Goal: Task Accomplishment & Management: Use online tool/utility

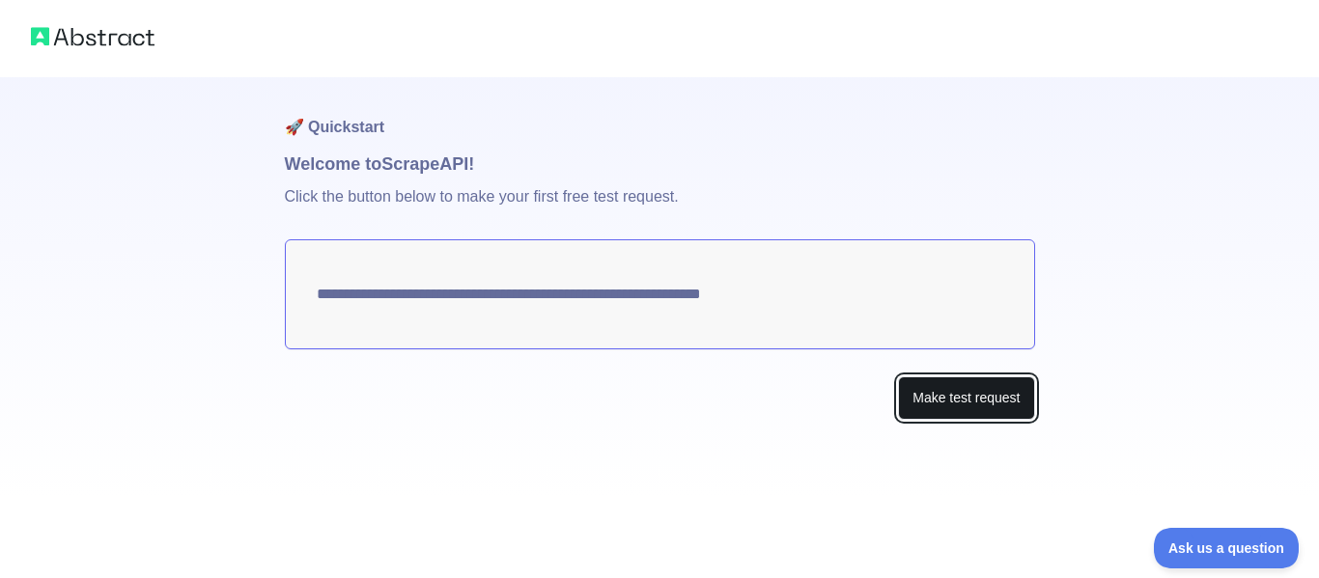
click at [975, 407] on button "Make test request" at bounding box center [966, 398] width 136 height 43
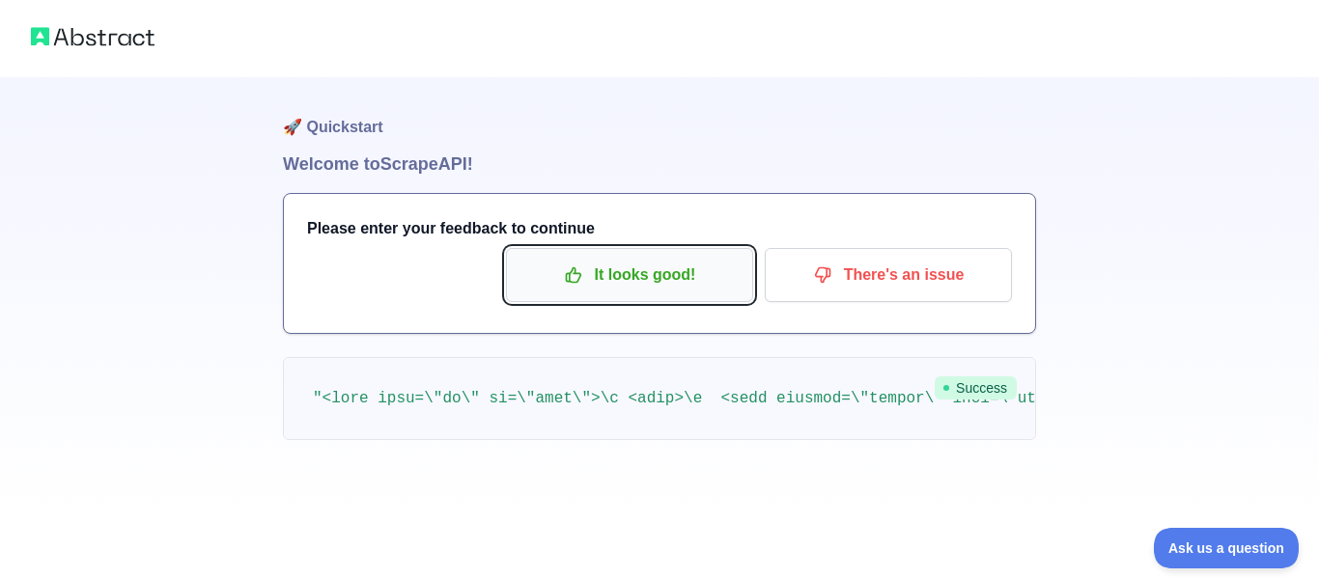
click at [685, 273] on p "It looks good!" at bounding box center [629, 275] width 218 height 33
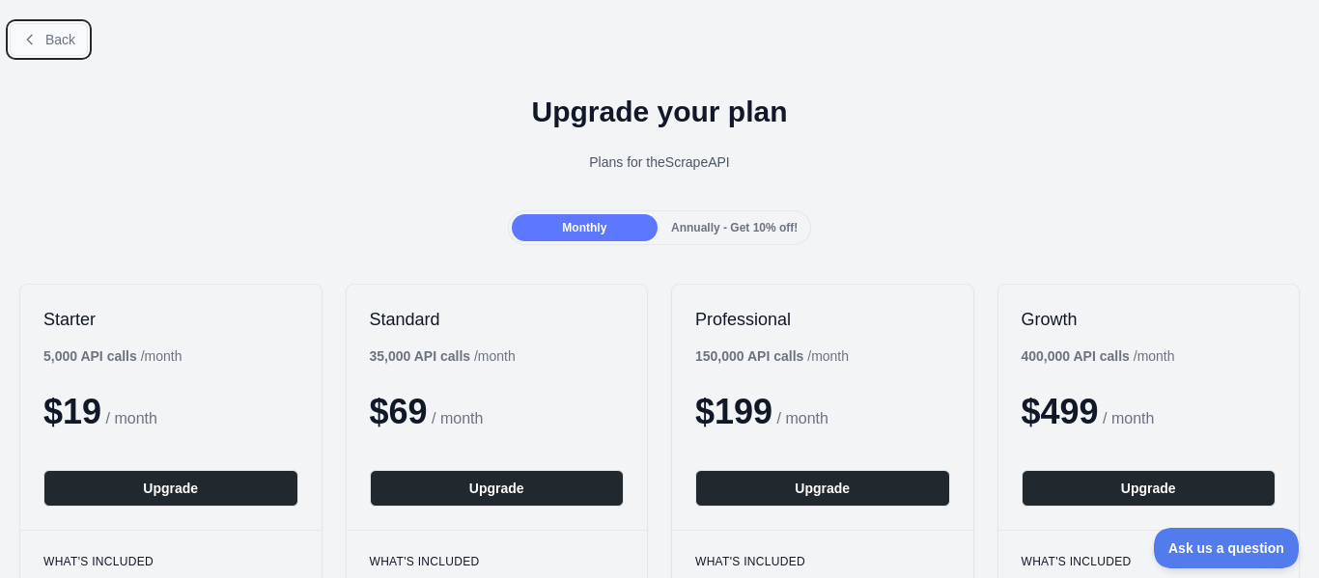
click at [66, 32] on span "Back" at bounding box center [60, 39] width 30 height 15
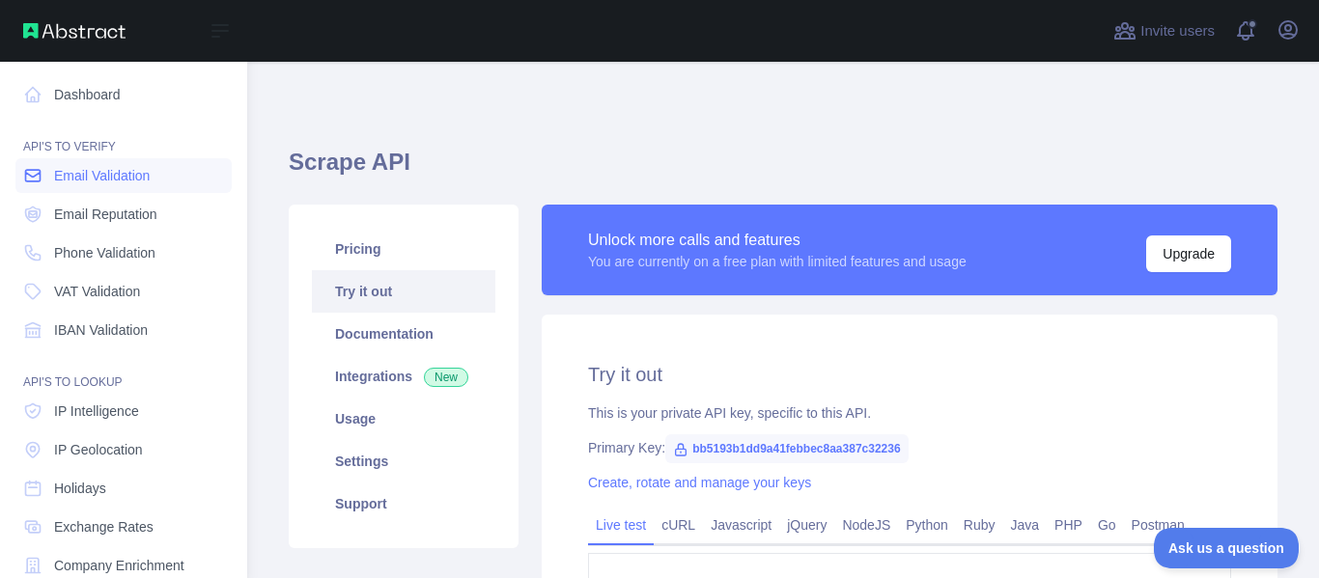
click at [35, 170] on icon at bounding box center [33, 176] width 14 height 12
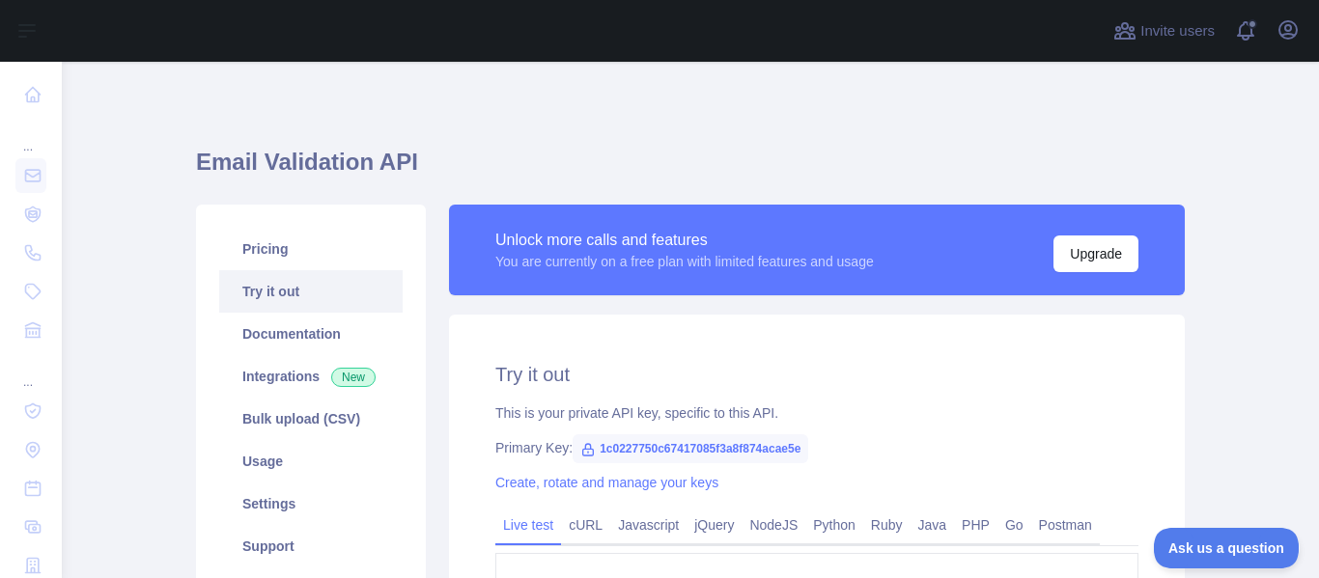
click at [322, 289] on link "Try it out" at bounding box center [310, 291] width 183 height 42
click at [292, 286] on link "Try it out" at bounding box center [310, 291] width 183 height 42
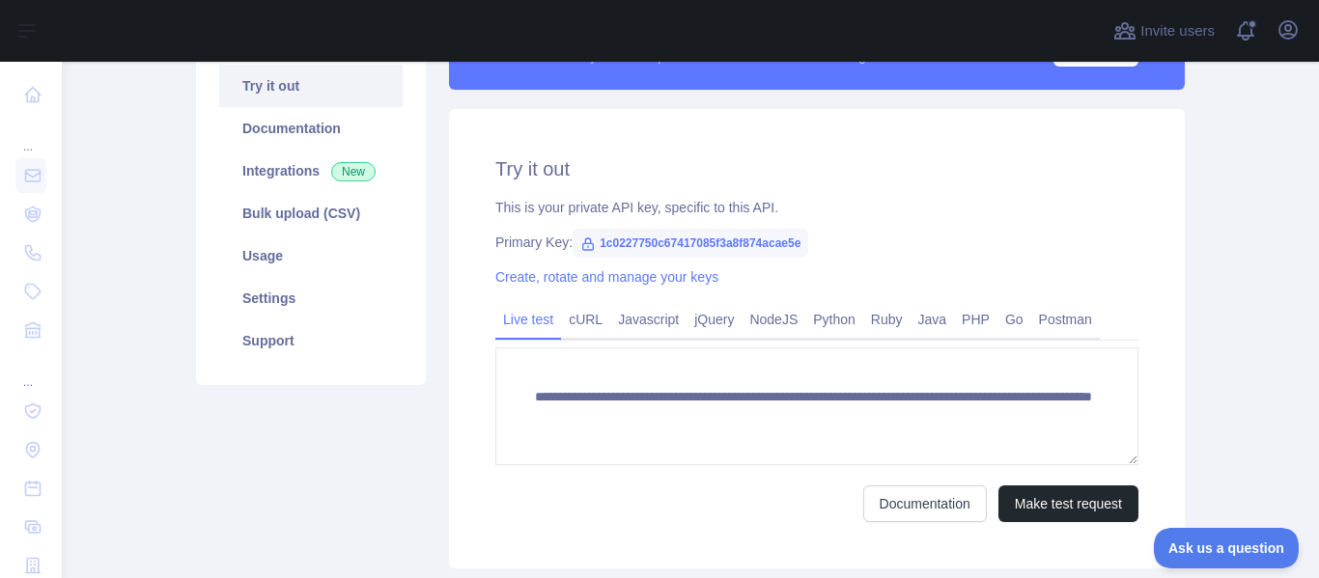
scroll to position [209, 0]
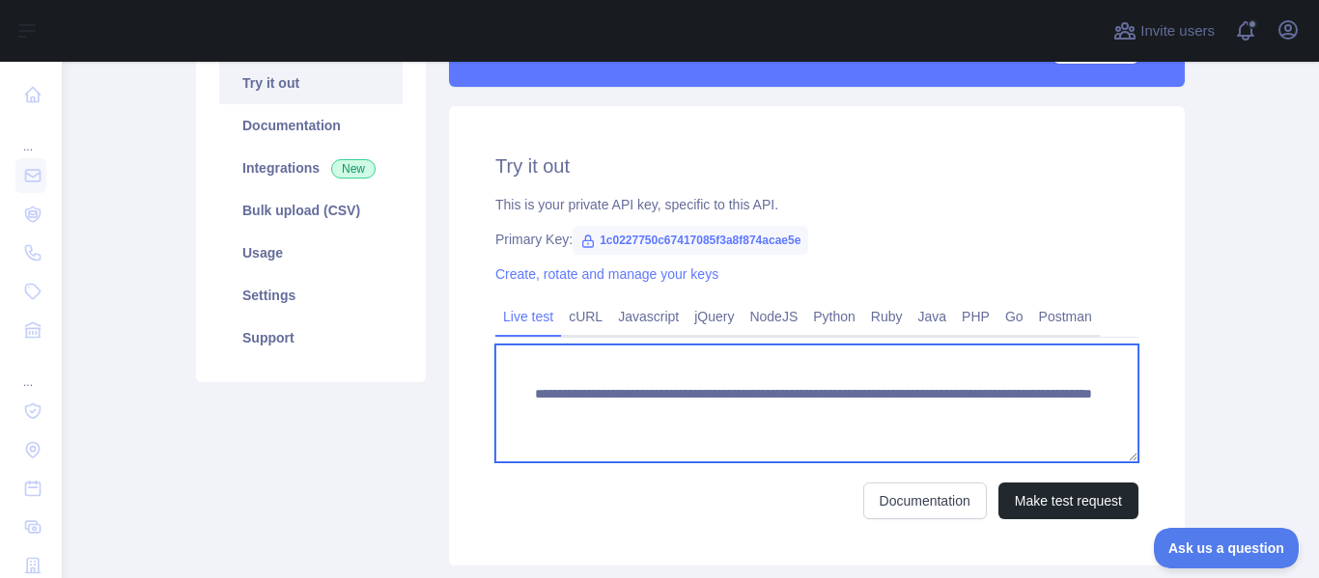
click at [856, 411] on textarea "**********" at bounding box center [816, 404] width 643 height 118
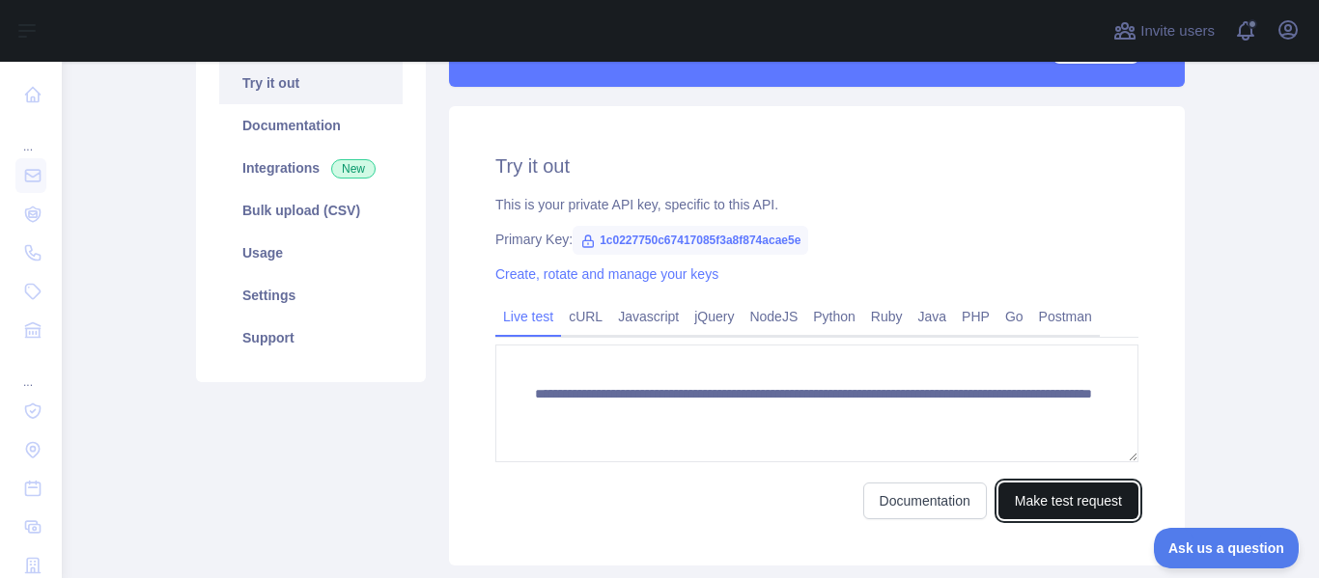
click at [1048, 491] on button "Make test request" at bounding box center [1068, 501] width 140 height 37
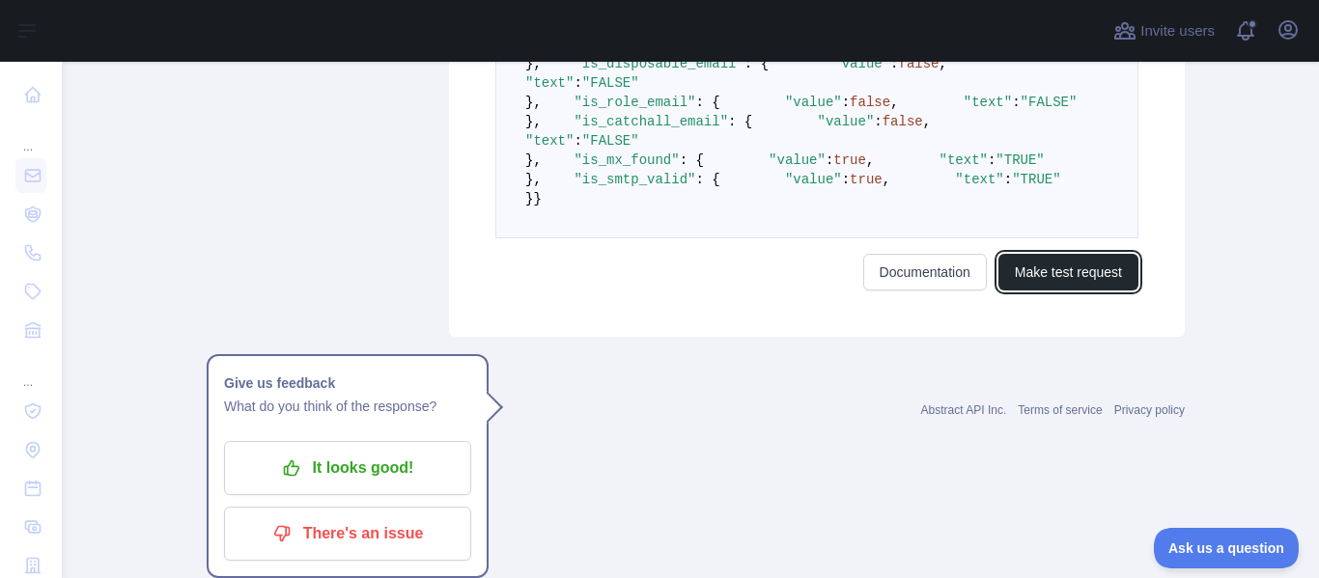
scroll to position [1029, 0]
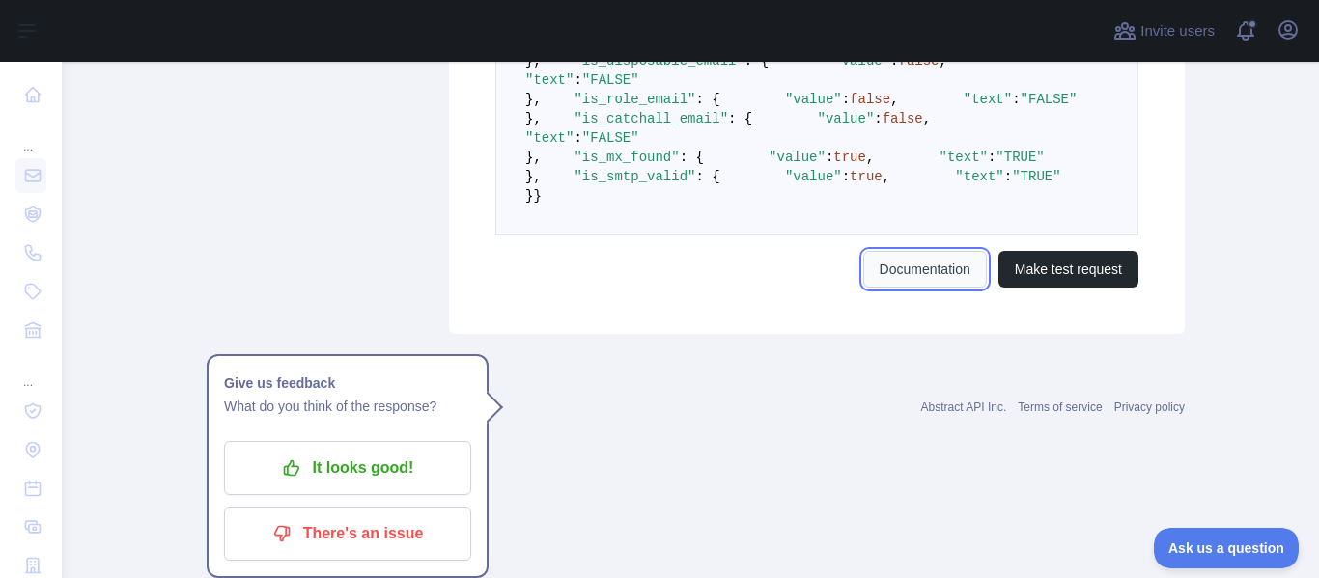
click at [924, 288] on link "Documentation" at bounding box center [925, 269] width 124 height 37
type textarea "**********"
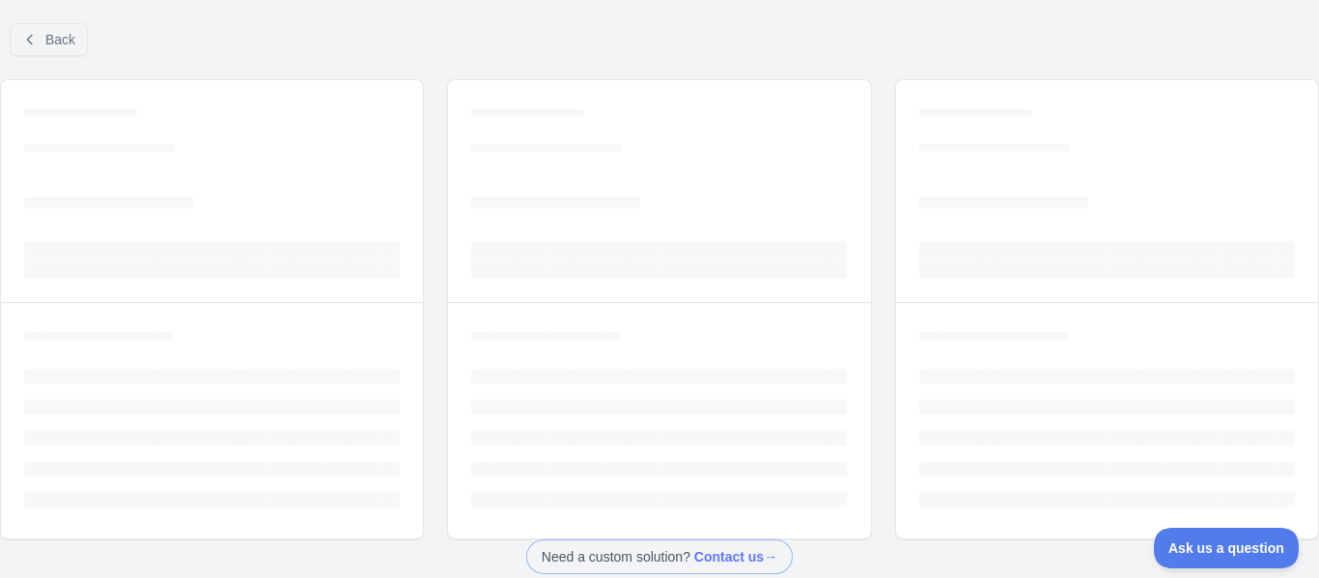
scroll to position [113, 0]
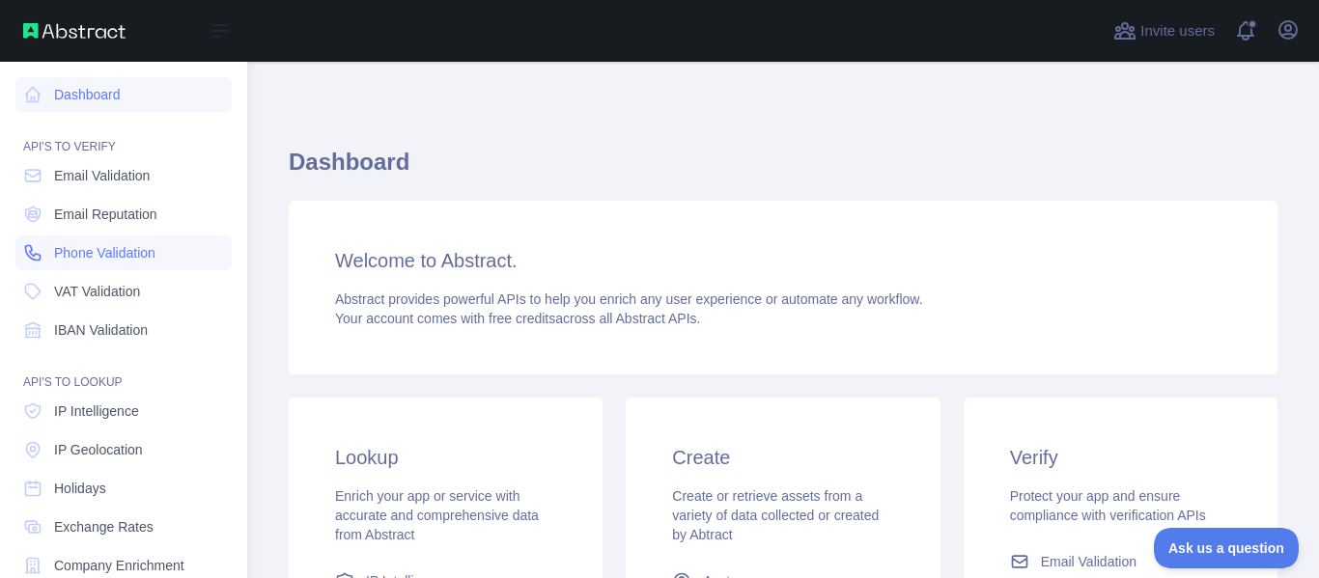
click at [37, 253] on icon at bounding box center [32, 252] width 19 height 19
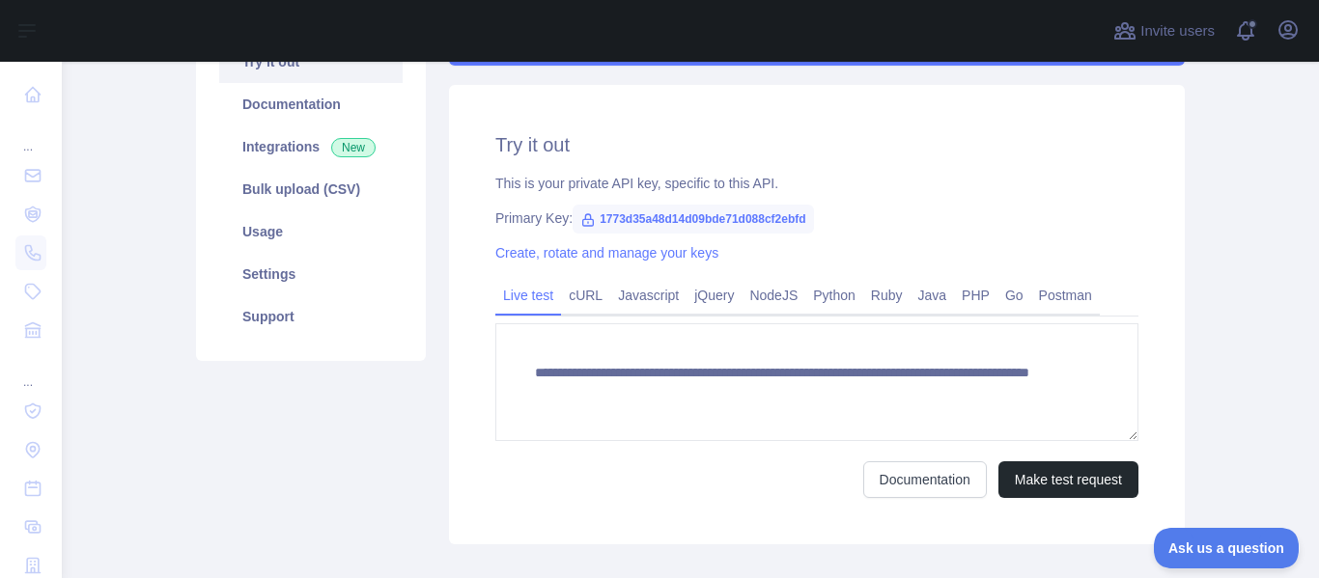
scroll to position [221, 0]
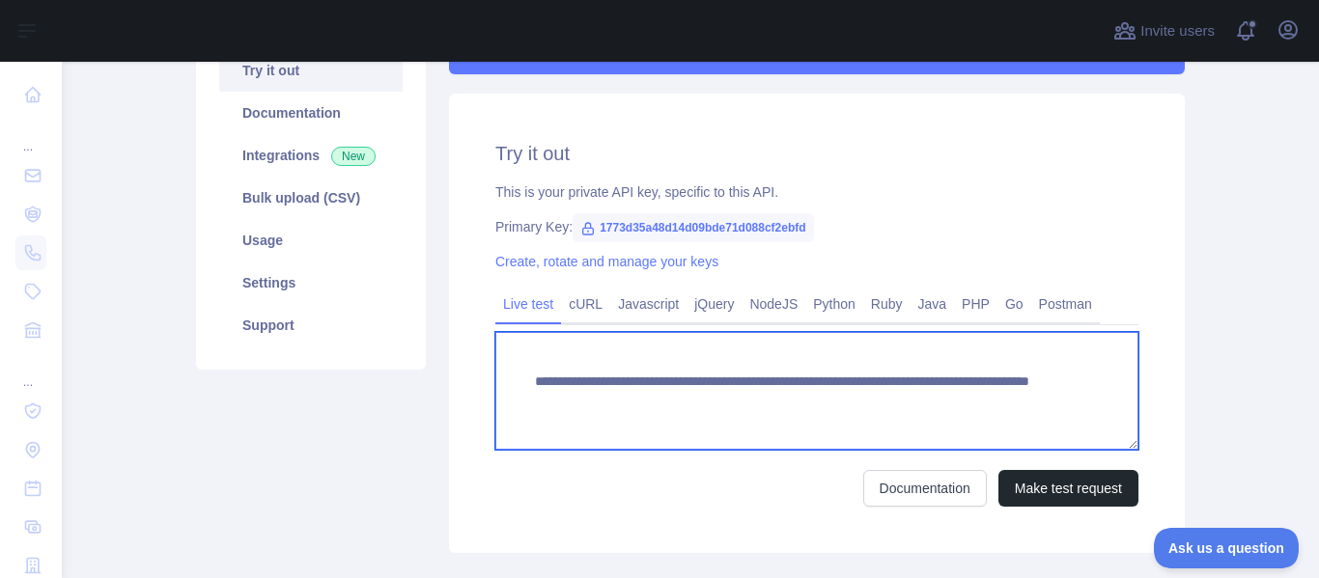
click at [878, 398] on textarea "**********" at bounding box center [816, 391] width 643 height 118
type textarea "**********"
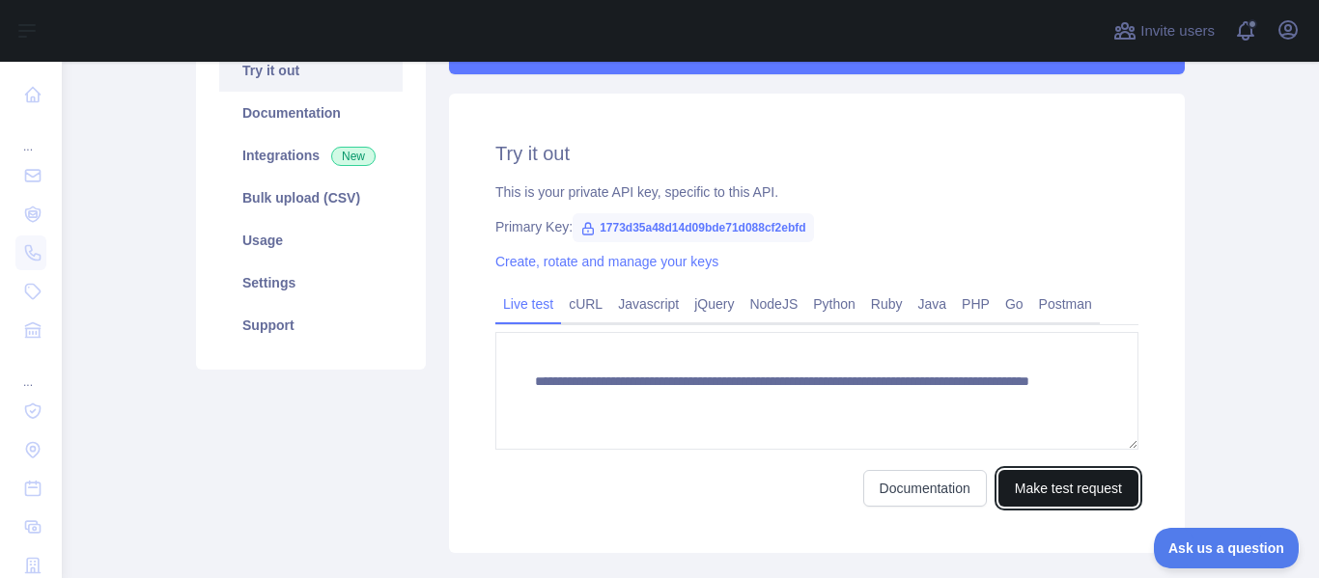
click at [1034, 483] on button "Make test request" at bounding box center [1068, 488] width 140 height 37
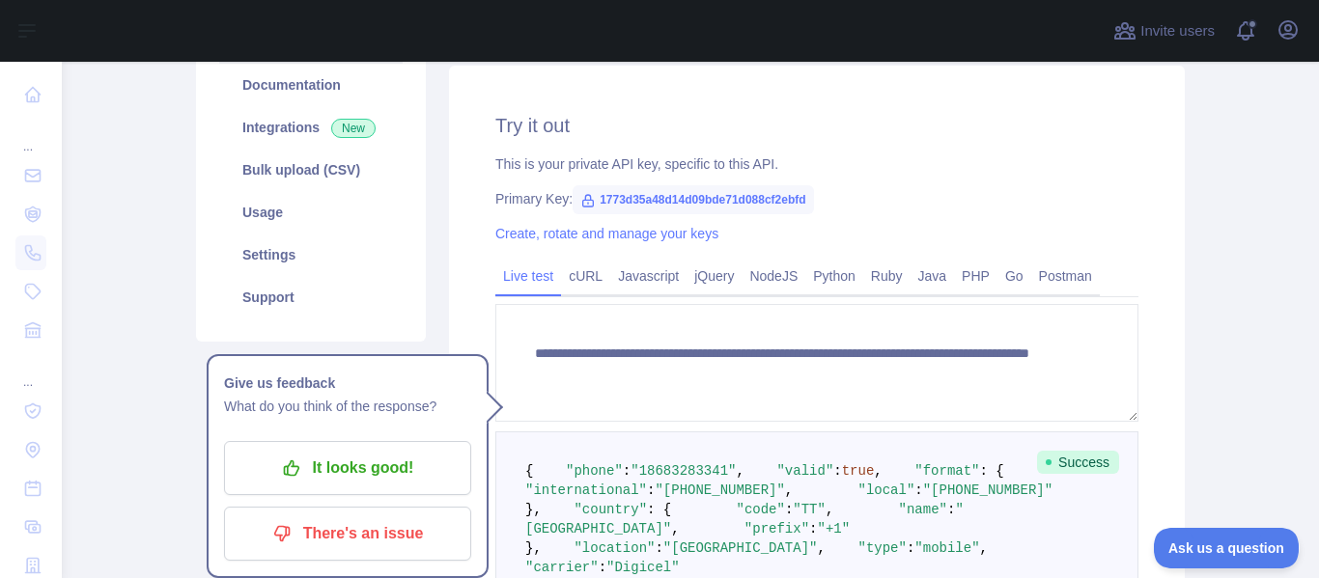
scroll to position [241, 0]
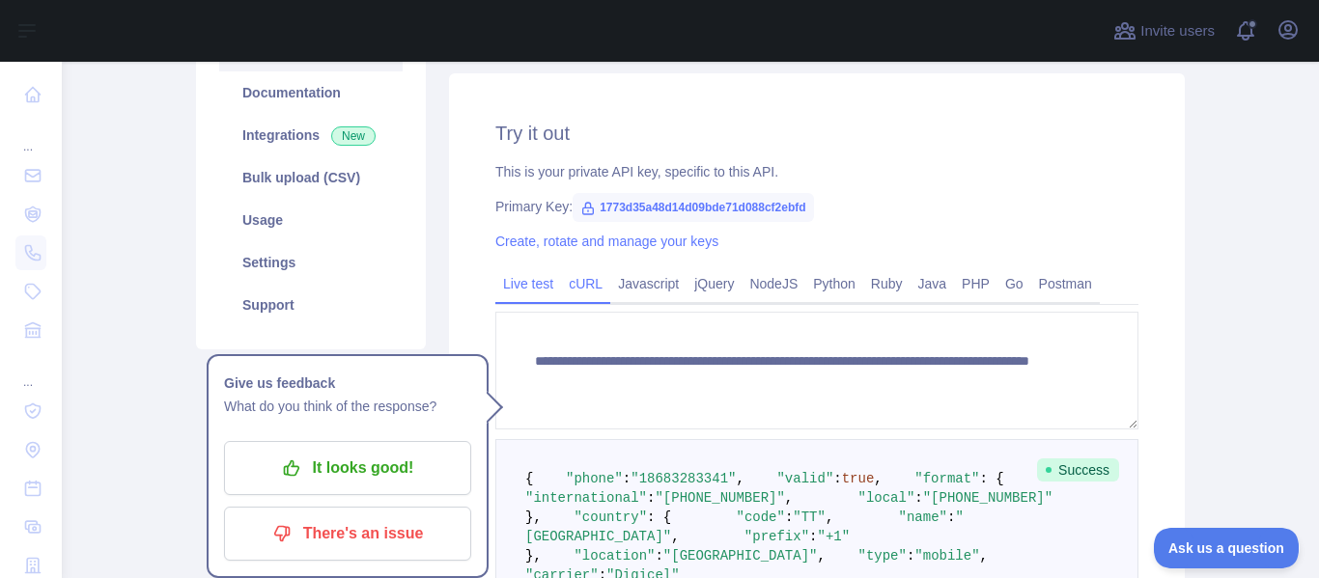
click at [573, 287] on link "cURL" at bounding box center [585, 283] width 49 height 31
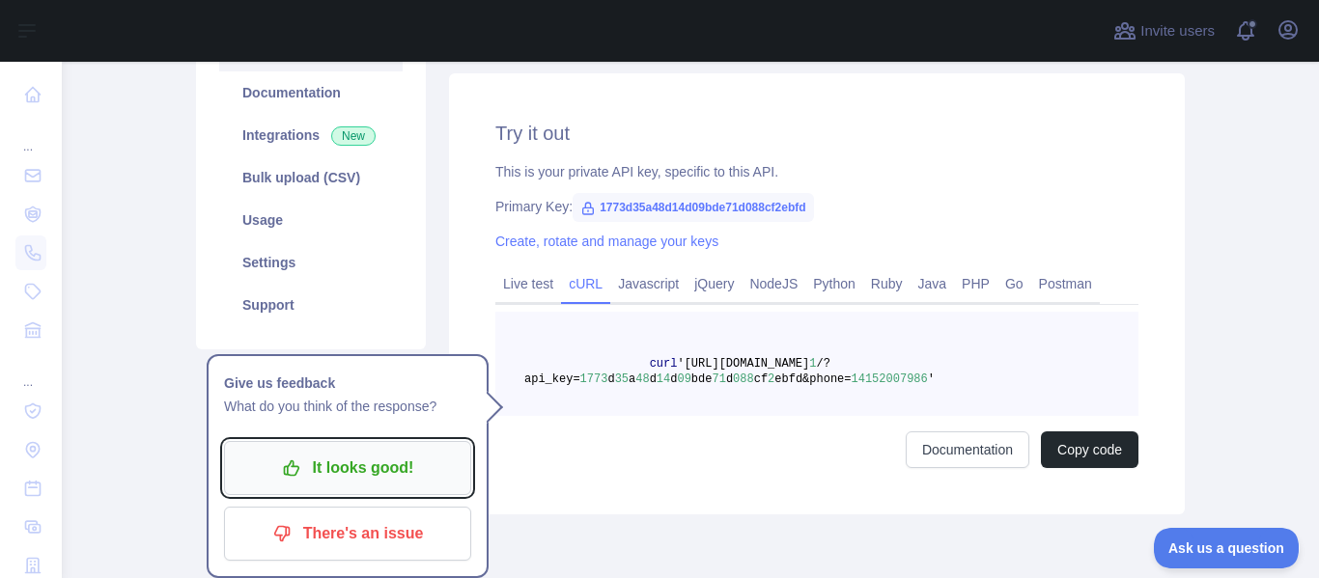
click at [400, 461] on p "It looks good!" at bounding box center [347, 468] width 218 height 33
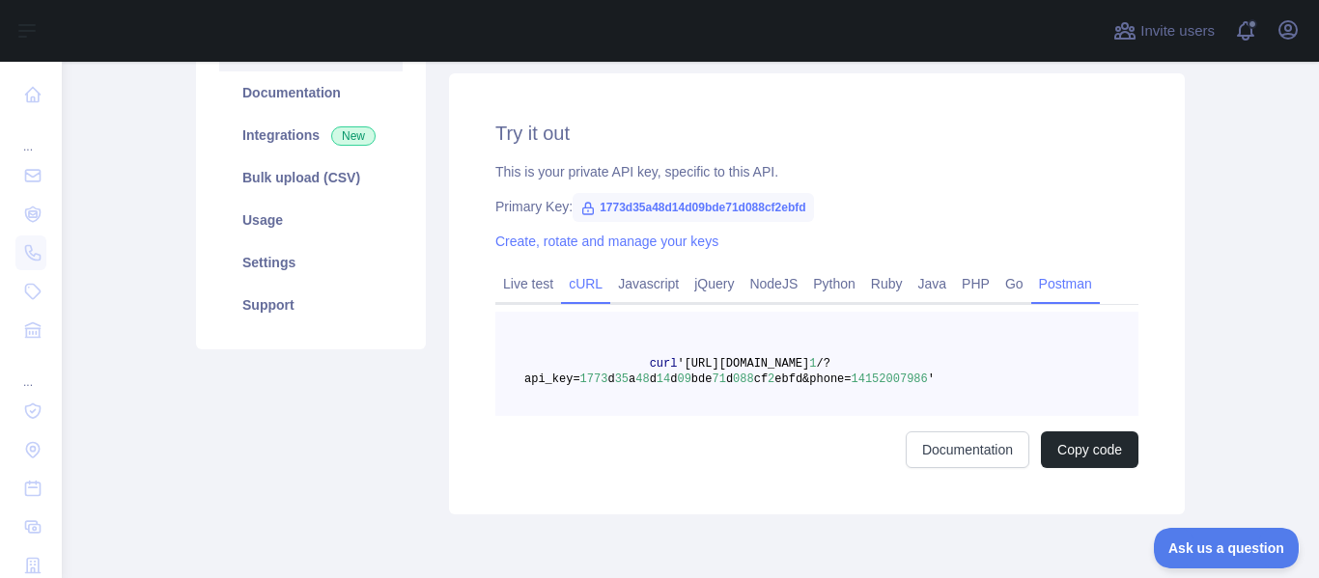
click at [1035, 286] on link "Postman" at bounding box center [1065, 283] width 69 height 31
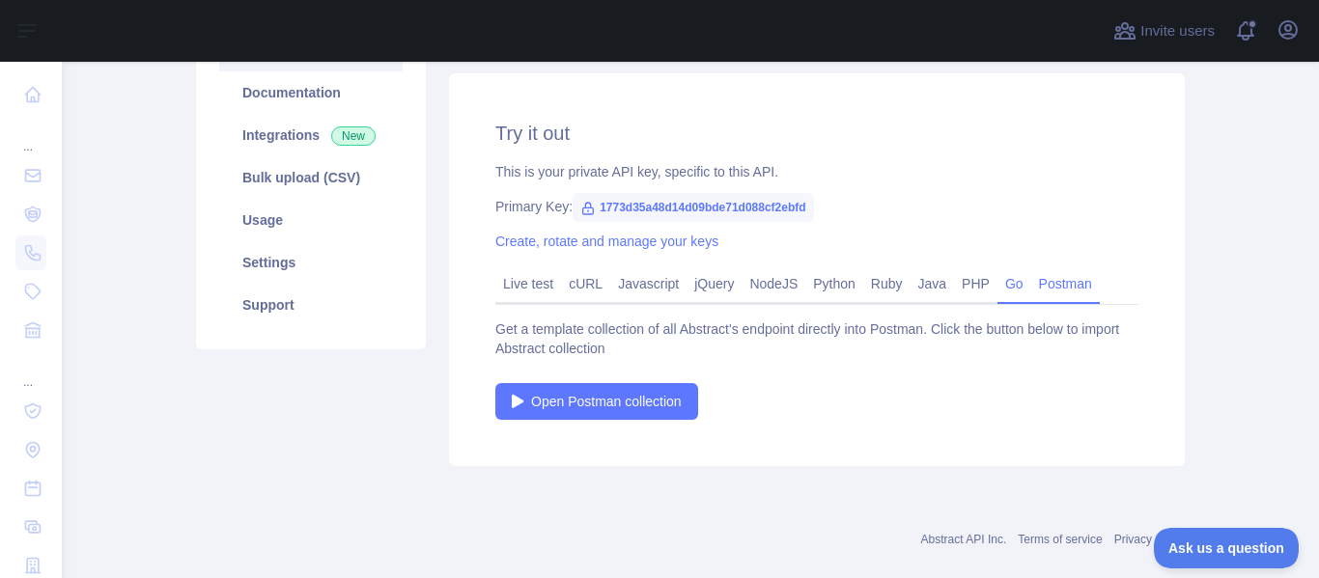
click at [997, 282] on link "Go" at bounding box center [1014, 283] width 34 height 31
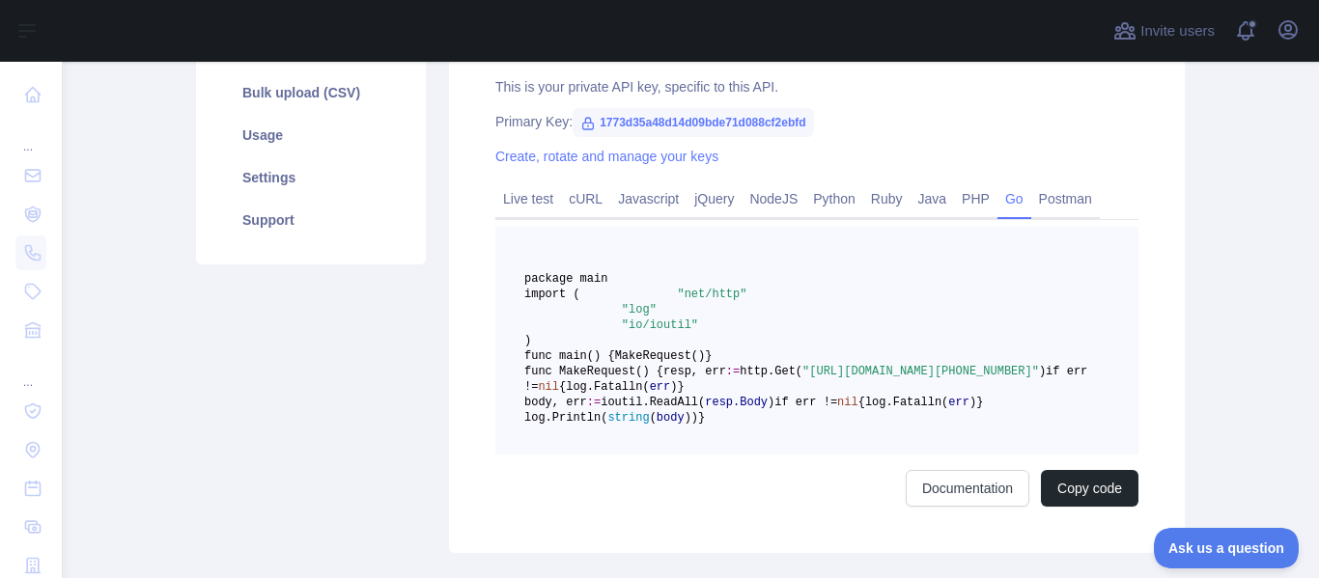
scroll to position [322, 0]
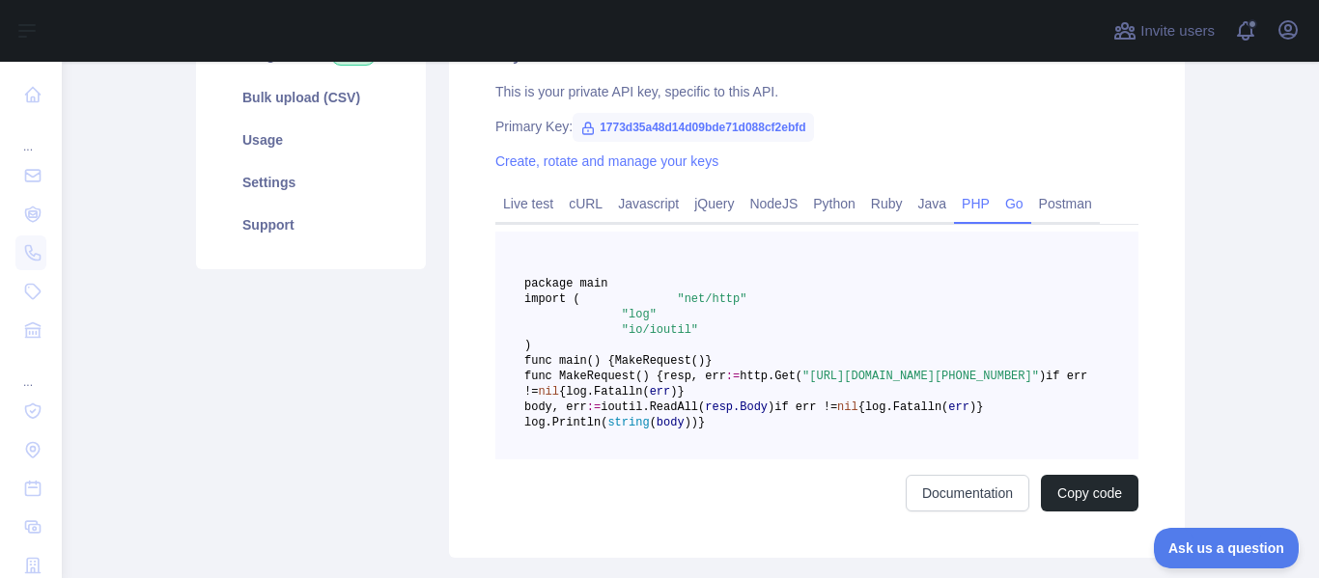
click at [954, 203] on link "PHP" at bounding box center [975, 203] width 43 height 31
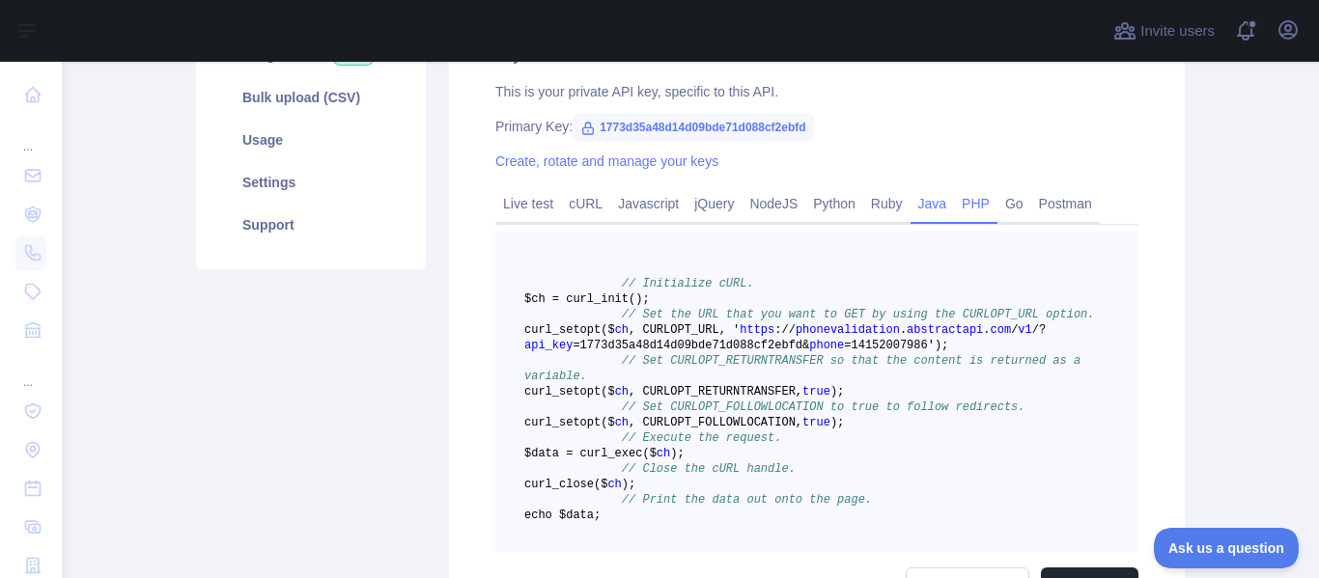
click at [920, 204] on link "Java" at bounding box center [933, 203] width 44 height 31
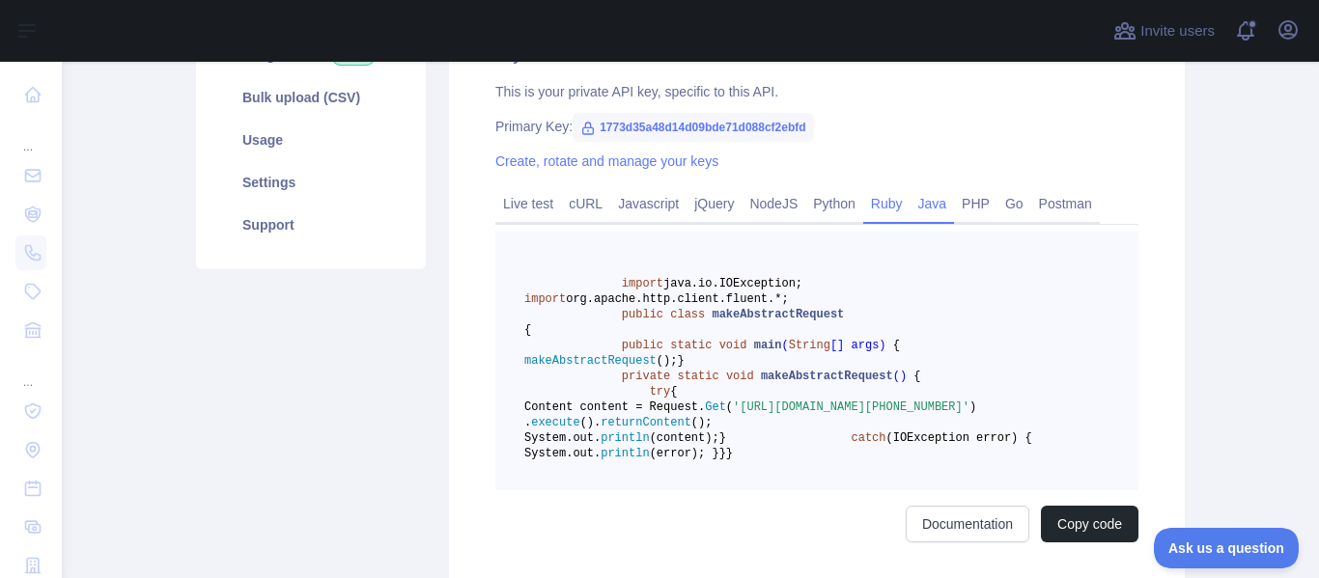
click at [877, 207] on link "Ruby" at bounding box center [886, 203] width 47 height 31
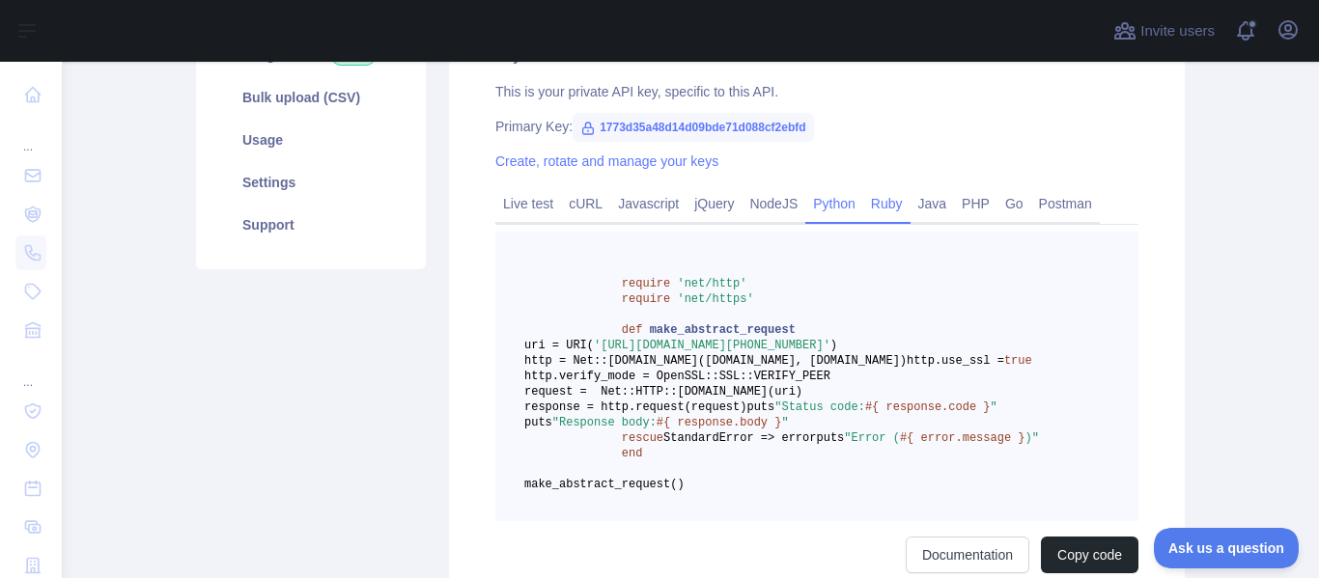
click at [822, 203] on link "Python" at bounding box center [834, 203] width 58 height 31
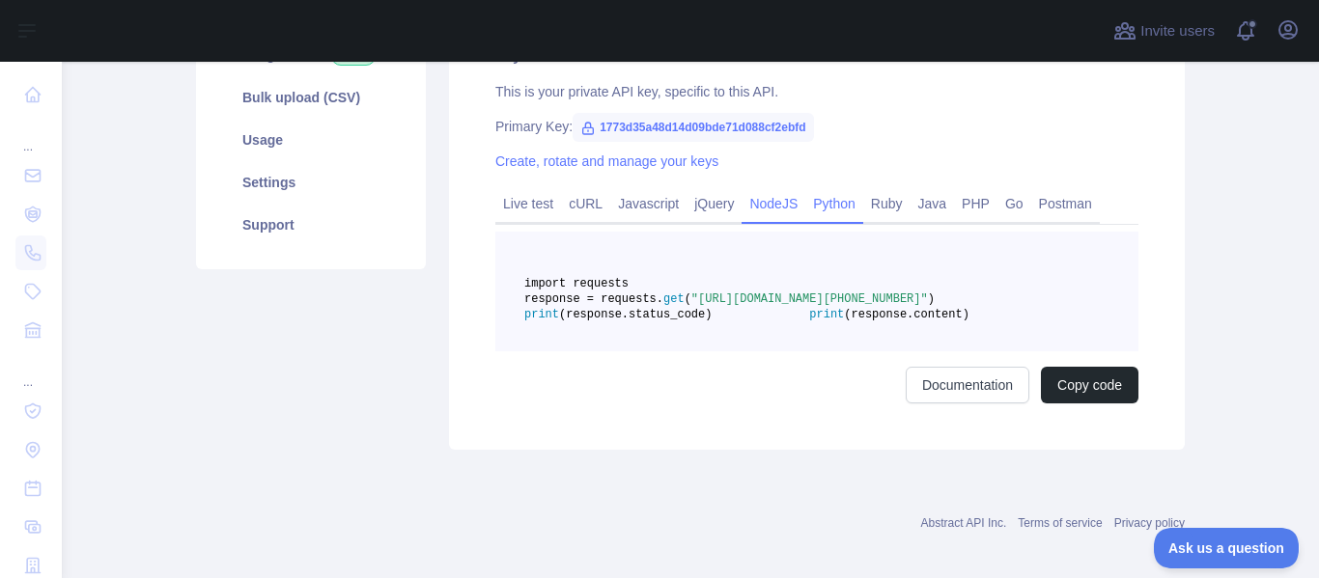
click at [757, 208] on link "NodeJS" at bounding box center [774, 203] width 64 height 31
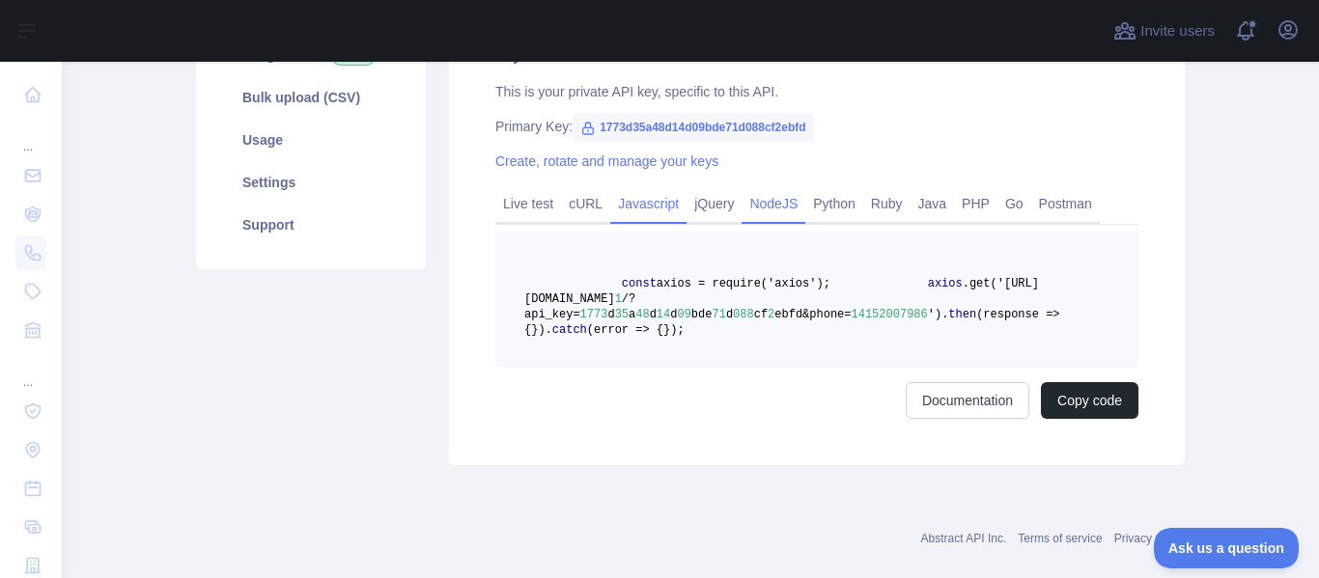
click at [645, 199] on link "Javascript" at bounding box center [648, 203] width 76 height 31
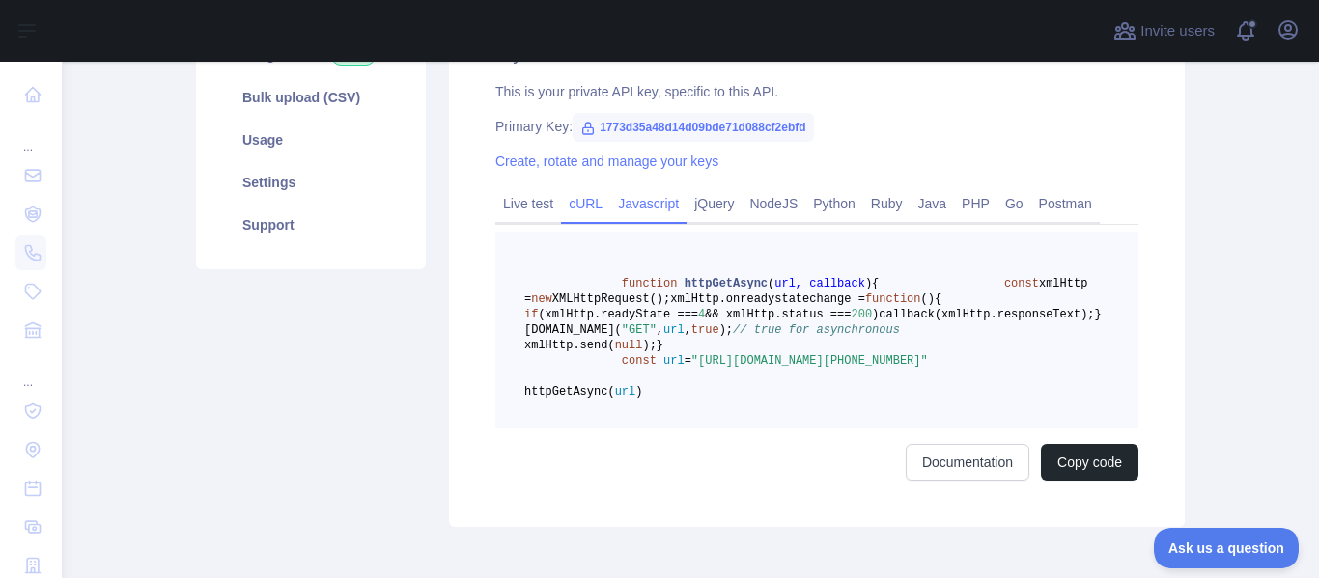
click at [578, 205] on link "cURL" at bounding box center [585, 203] width 49 height 31
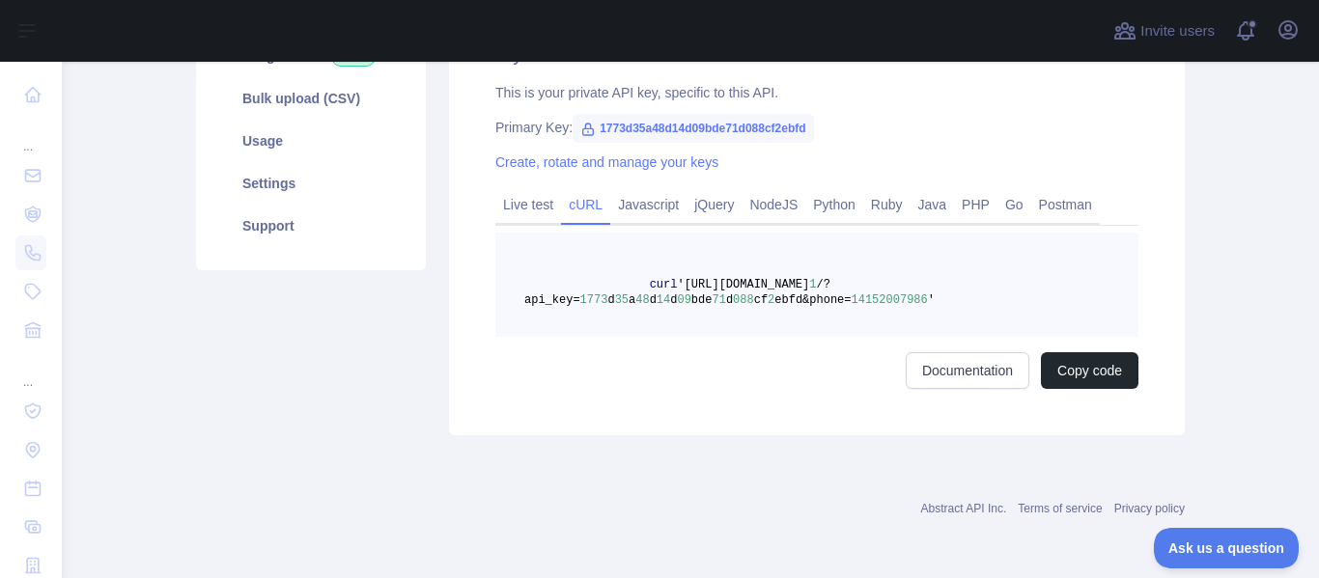
scroll to position [321, 0]
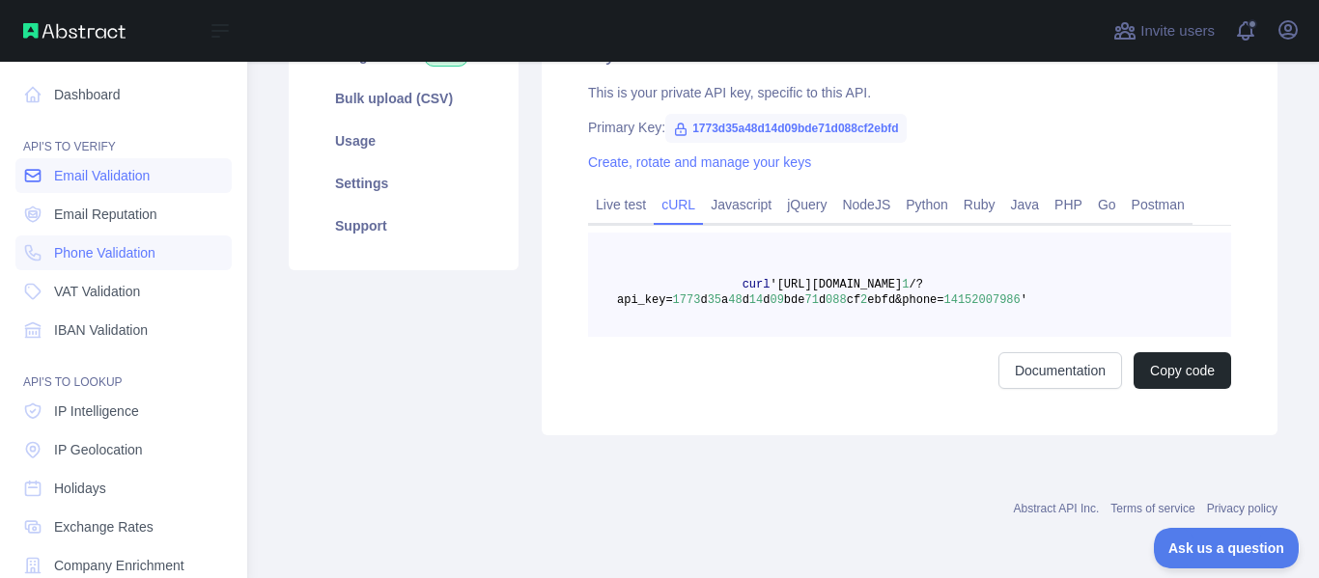
click at [121, 175] on span "Email Validation" at bounding box center [102, 175] width 96 height 19
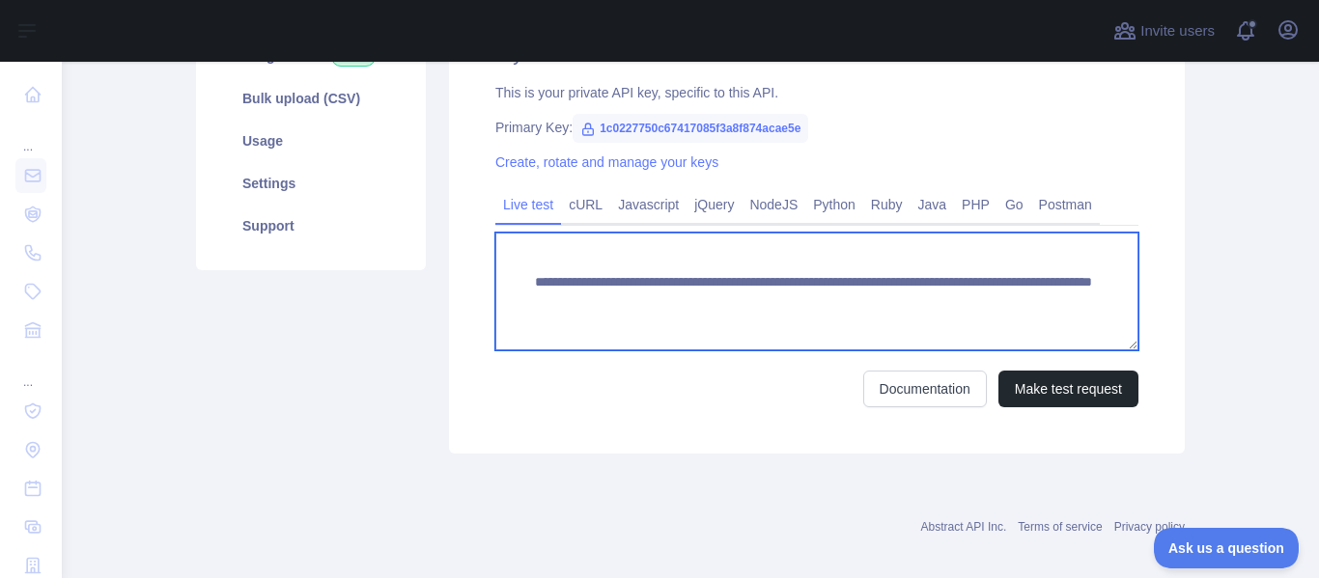
click at [974, 300] on textarea "**********" at bounding box center [816, 292] width 643 height 118
type textarea "**********"
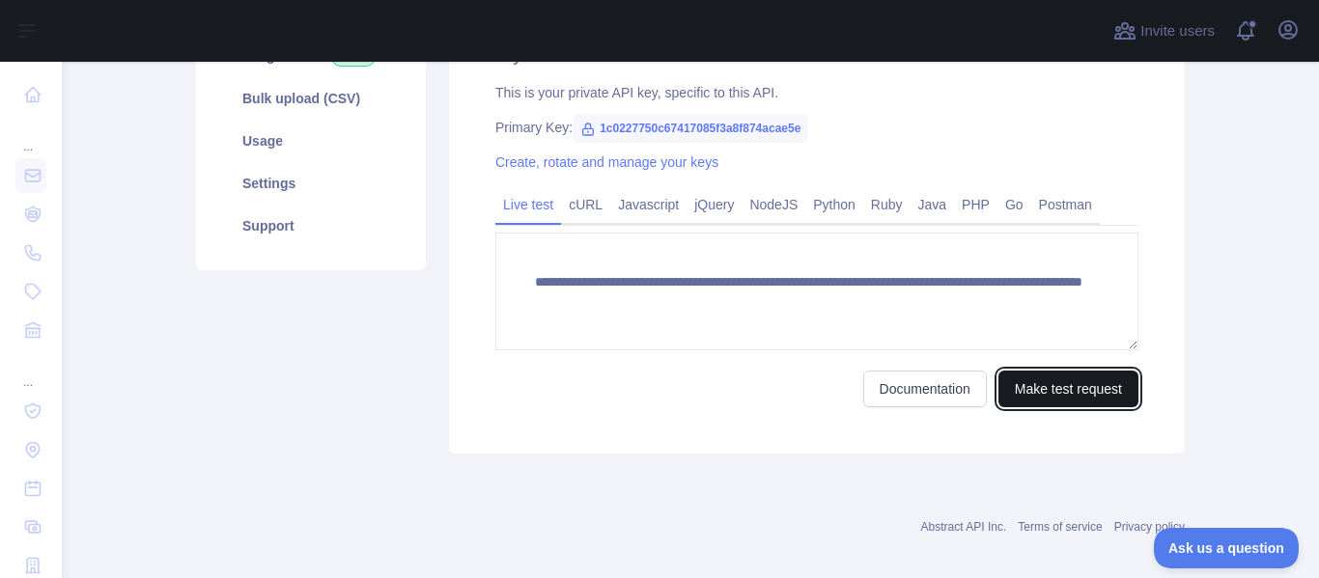
click at [1023, 381] on button "Make test request" at bounding box center [1068, 389] width 140 height 37
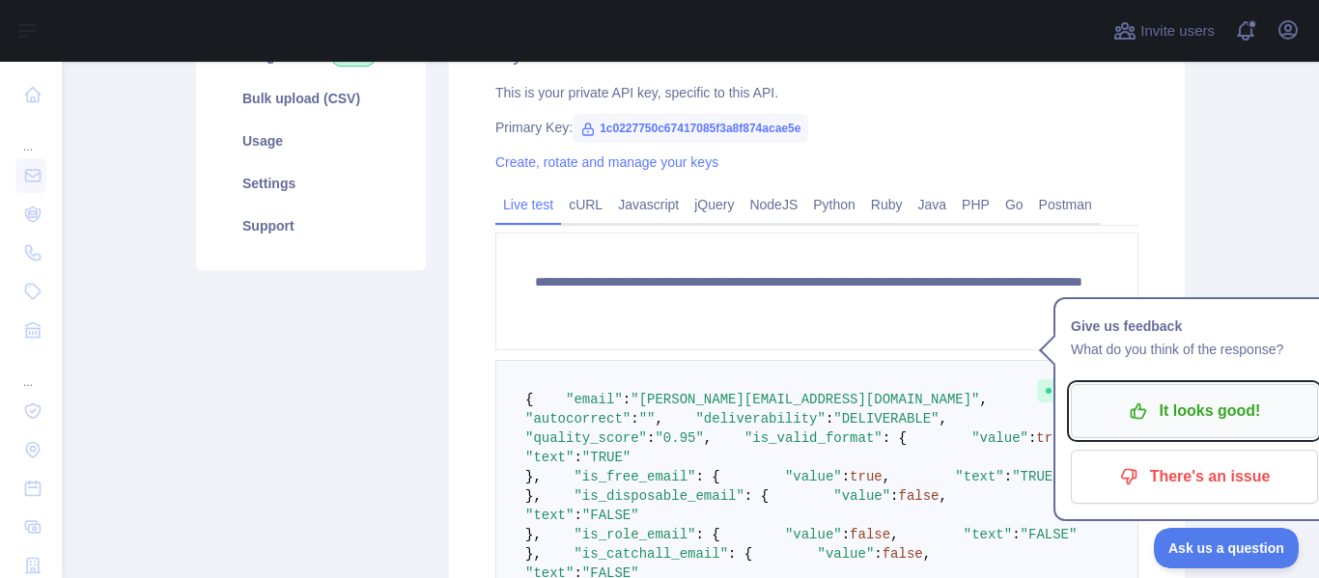
click at [1101, 409] on p "It looks good!" at bounding box center [1194, 411] width 218 height 33
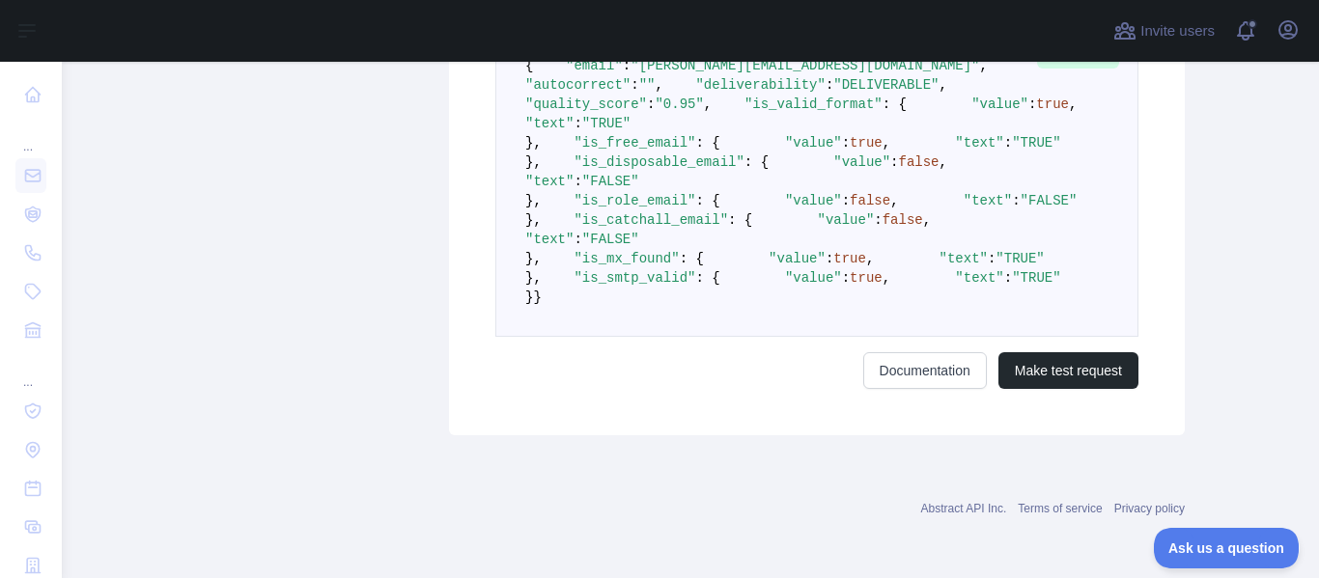
scroll to position [1060, 0]
click at [928, 382] on link "Documentation" at bounding box center [925, 370] width 124 height 37
